Goal: Task Accomplishment & Management: Manage account settings

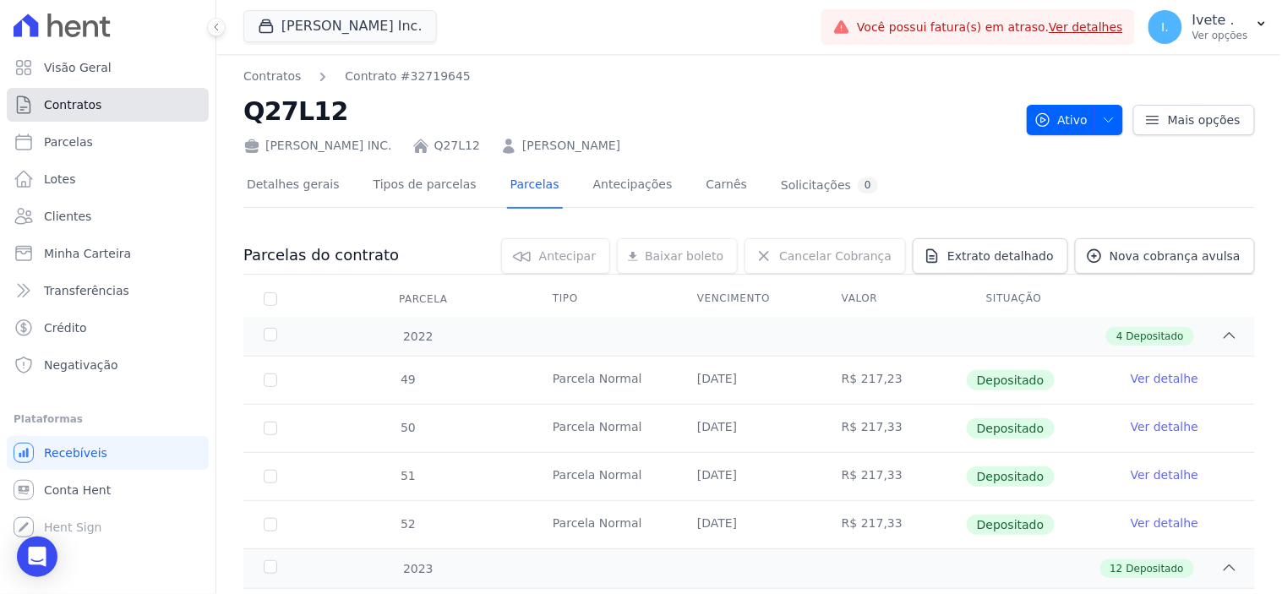
scroll to position [1314, 0]
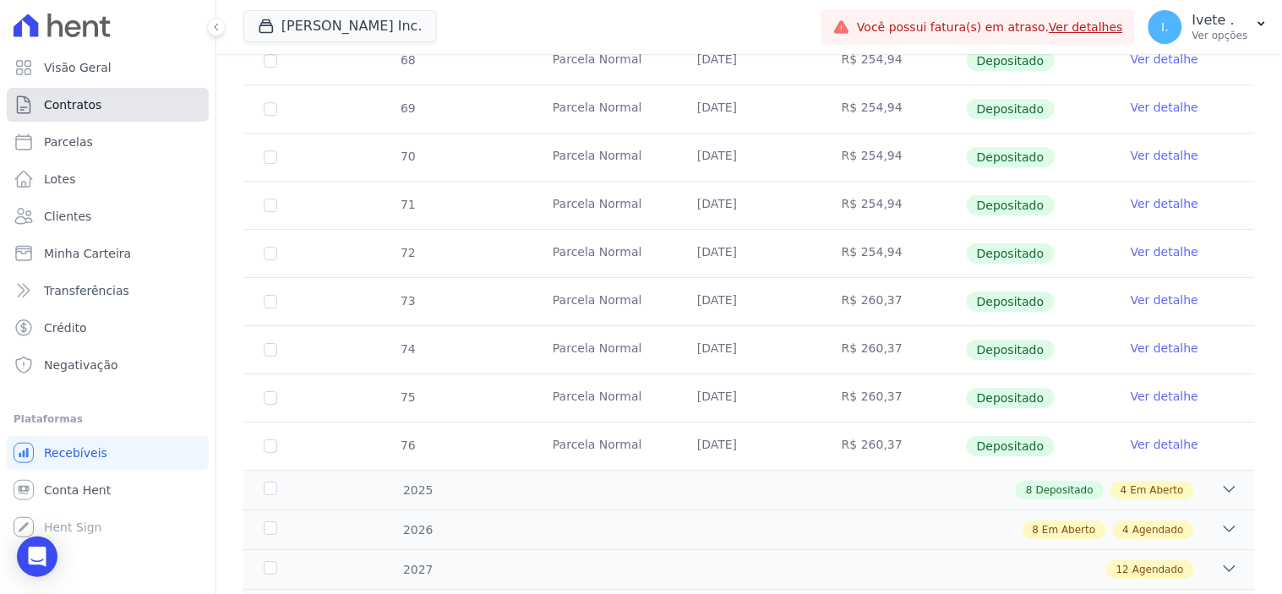
click at [79, 103] on span "Contratos" at bounding box center [72, 104] width 57 height 17
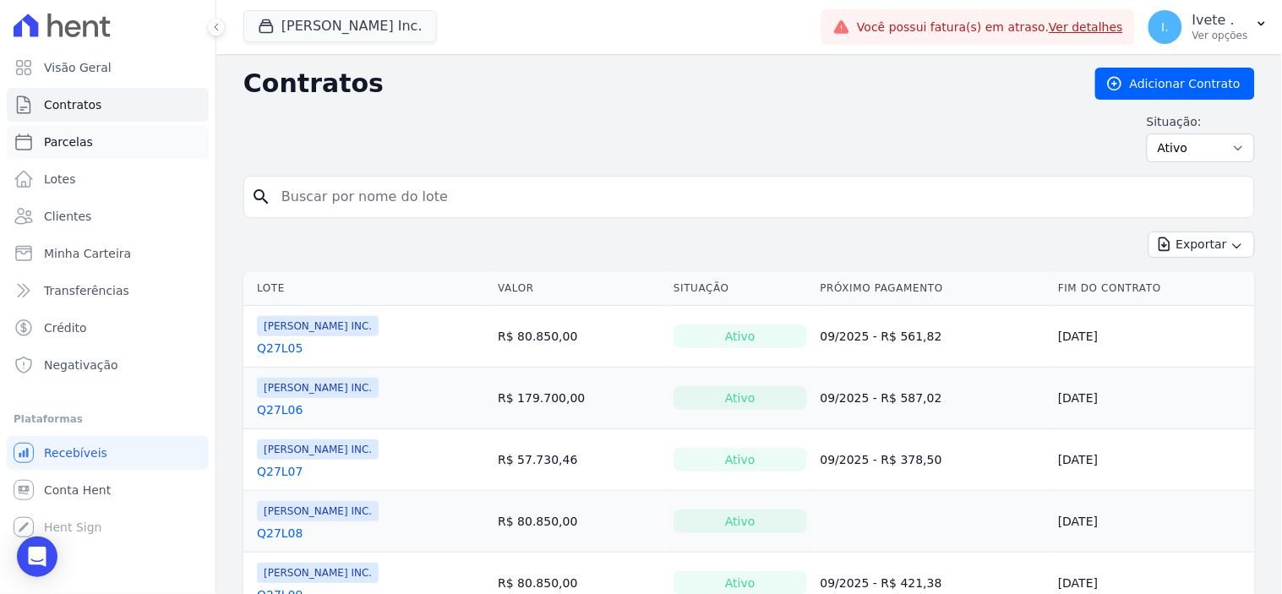
click at [64, 136] on span "Parcelas" at bounding box center [68, 142] width 49 height 17
select select
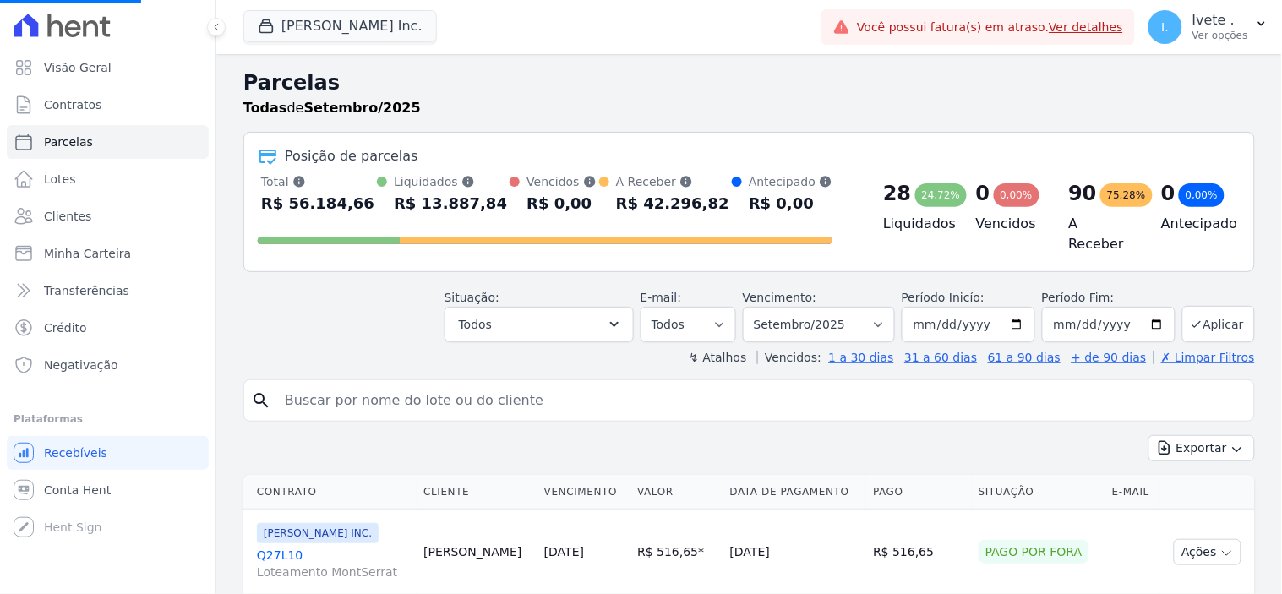
select select
click at [70, 111] on span "Contratos" at bounding box center [72, 104] width 57 height 17
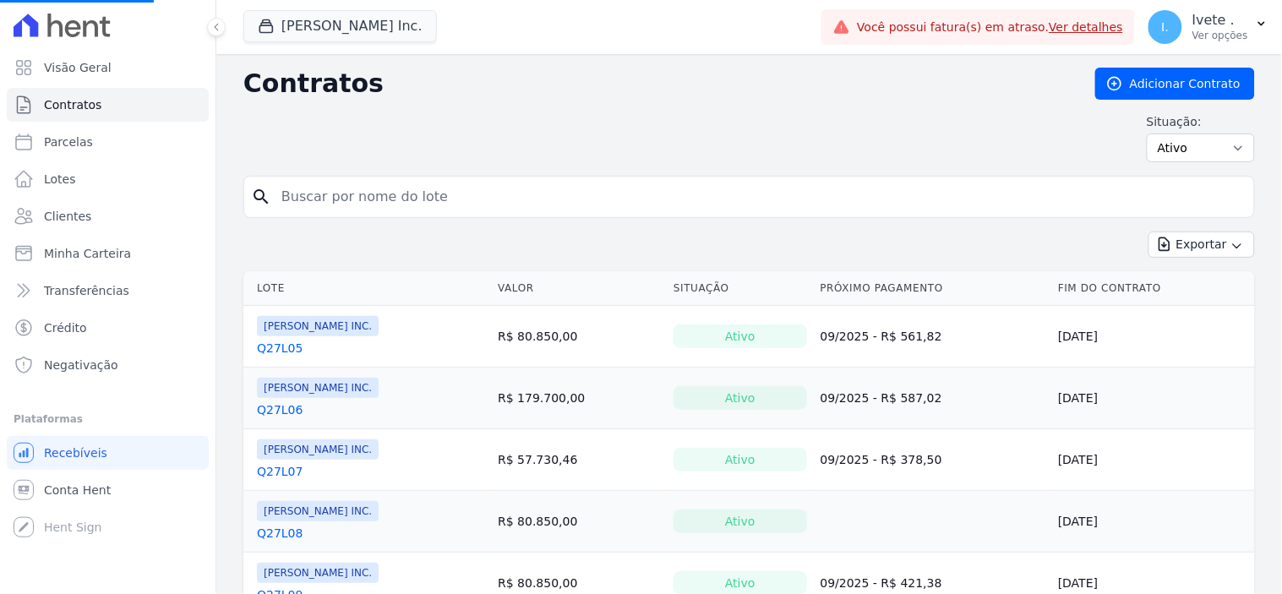
select select
click at [1101, 30] on link "Ver detalhes" at bounding box center [1086, 27] width 74 height 14
click at [995, 30] on span "Você possui fatura(s) em atraso. Ver detalhes" at bounding box center [990, 28] width 266 height 18
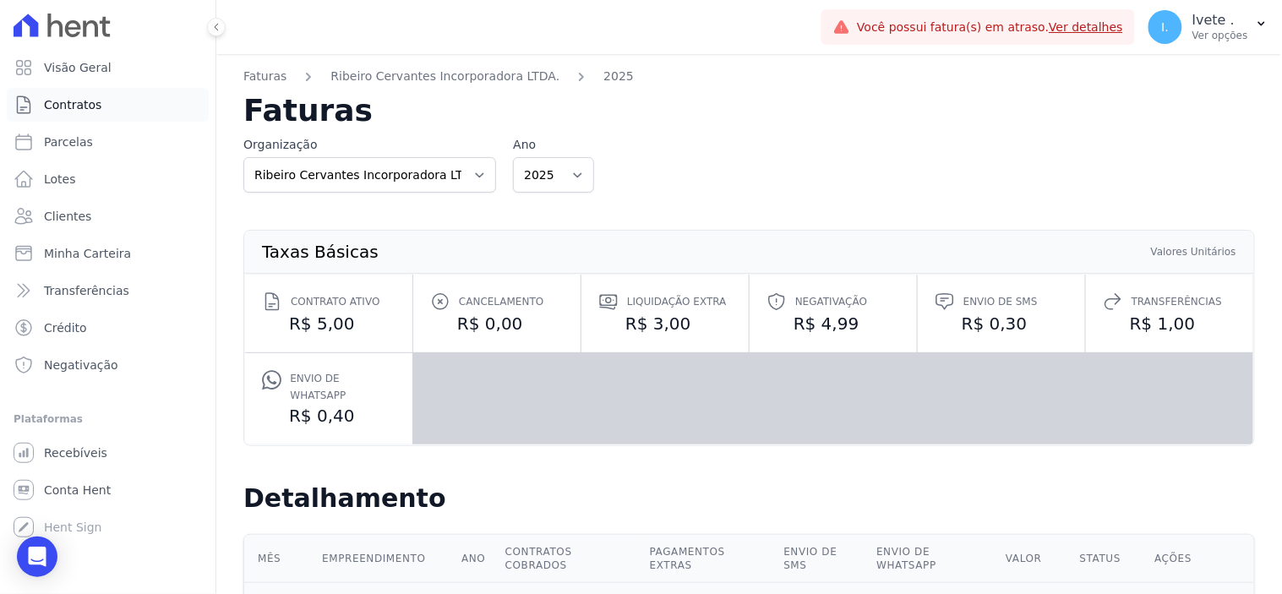
click at [71, 96] on span "Contratos" at bounding box center [72, 104] width 57 height 17
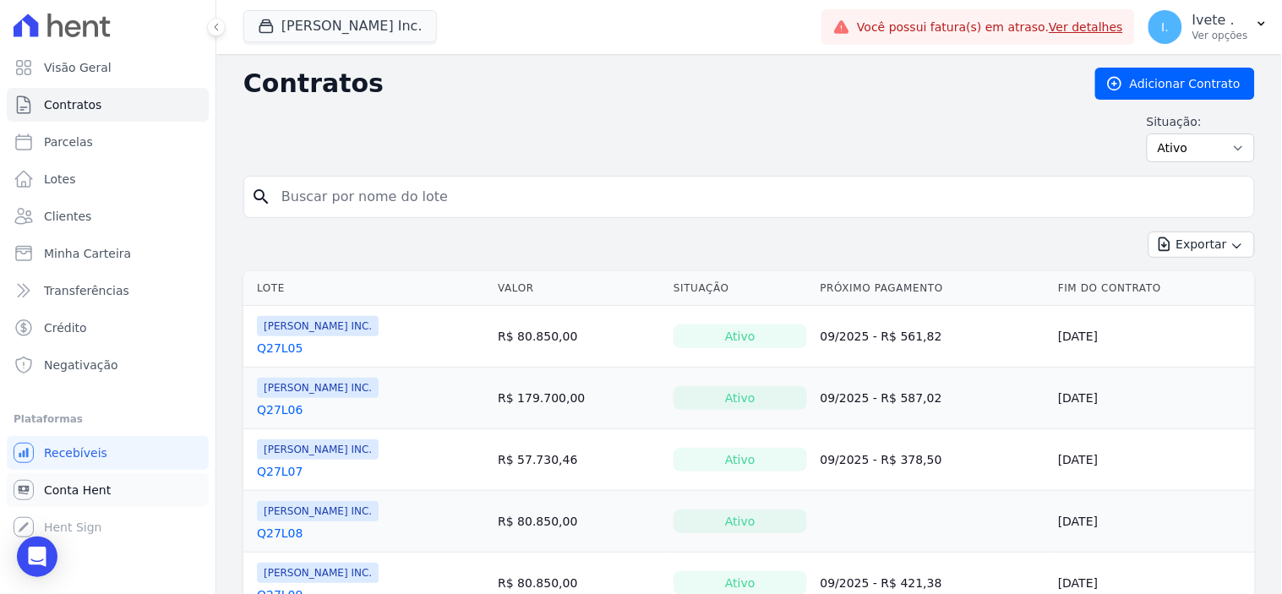
click at [68, 493] on span "Conta Hent" at bounding box center [77, 490] width 67 height 17
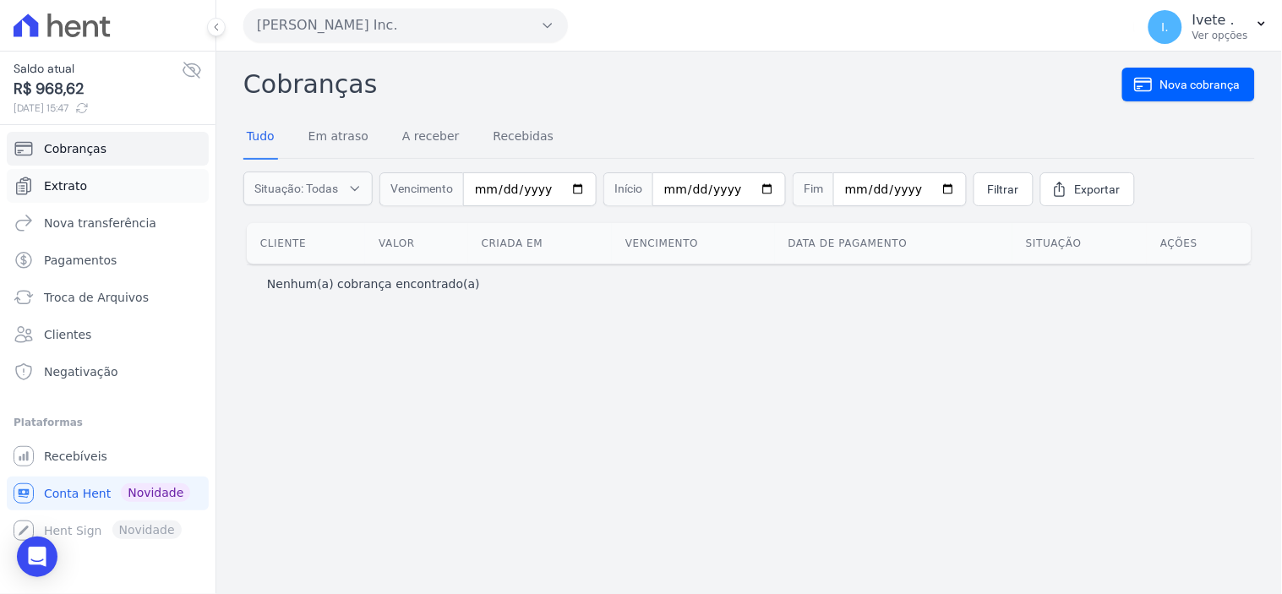
click at [69, 188] on span "Extrato" at bounding box center [65, 185] width 43 height 17
